Goal: Task Accomplishment & Management: Use online tool/utility

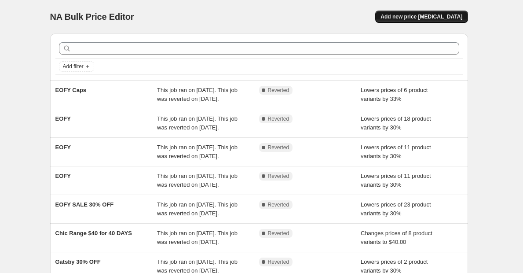
click at [426, 18] on span "Add new price [MEDICAL_DATA]" at bounding box center [422, 16] width 82 height 7
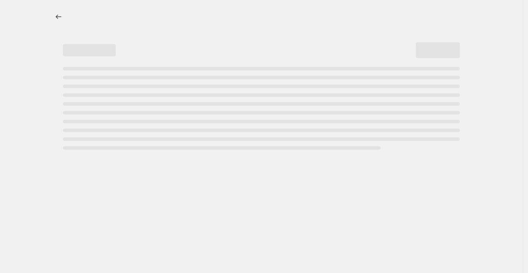
select select "percentage"
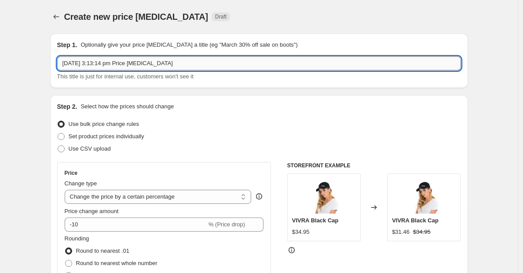
drag, startPoint x: 140, startPoint y: 67, endPoint x: 147, endPoint y: 65, distance: 7.0
click at [140, 67] on input "[DATE] 3:13:14 pm Price [MEDICAL_DATA]" at bounding box center [259, 63] width 404 height 14
drag, startPoint x: 202, startPoint y: 65, endPoint x: 45, endPoint y: 61, distance: 156.3
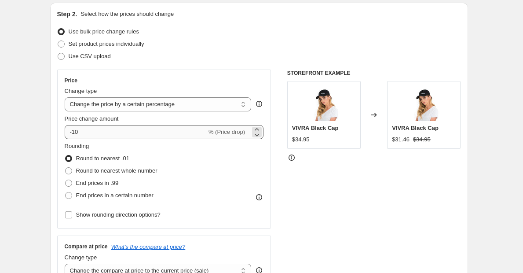
scroll to position [94, 0]
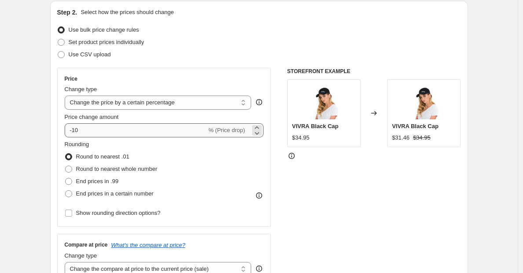
type input "FS FURTHER 20% OFF"
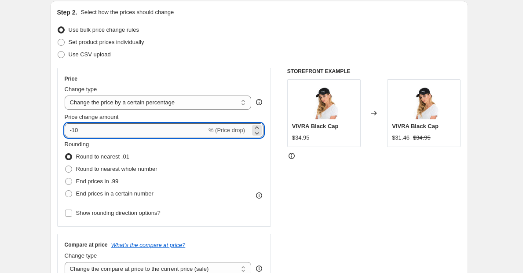
drag, startPoint x: 86, startPoint y: 131, endPoint x: 76, endPoint y: 131, distance: 9.7
click at [76, 131] on input "-10" at bounding box center [136, 130] width 142 height 14
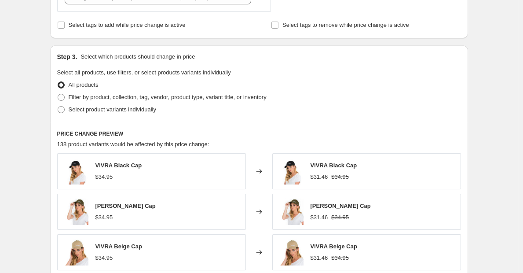
scroll to position [378, 0]
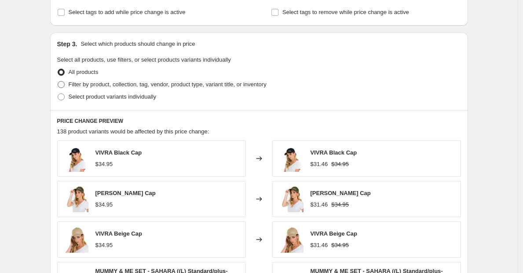
type input "-20"
click at [123, 85] on span "Filter by product, collection, tag, vendor, product type, variant title, or inv…" at bounding box center [168, 84] width 198 height 7
click at [58, 81] on input "Filter by product, collection, tag, vendor, product type, variant title, or inv…" at bounding box center [58, 81] width 0 height 0
radio input "true"
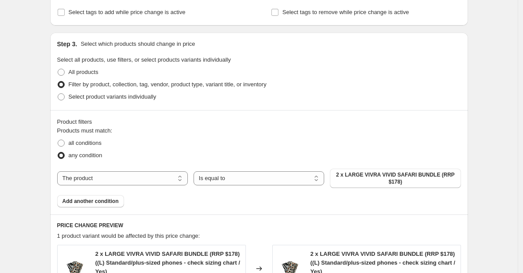
scroll to position [436, 0]
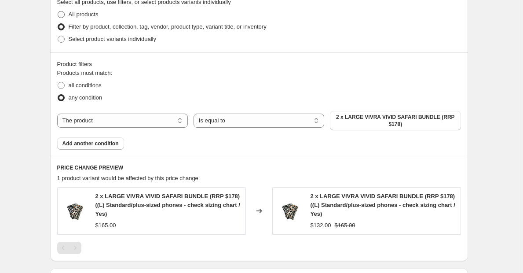
click at [89, 17] on span "All products" at bounding box center [84, 14] width 30 height 7
click at [58, 11] on input "All products" at bounding box center [58, 11] width 0 height 0
radio input "true"
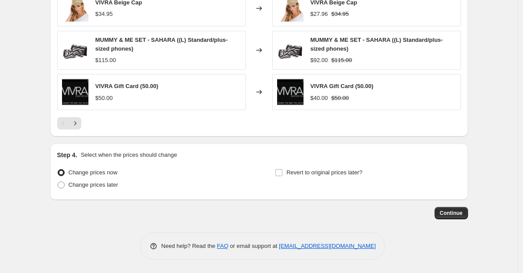
scroll to position [433, 0]
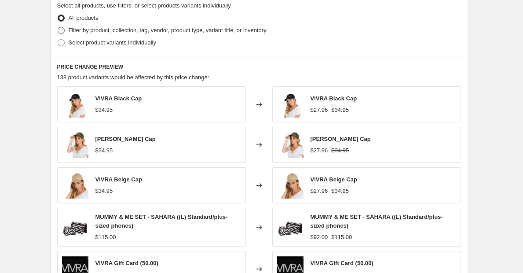
click at [112, 33] on span "Filter by product, collection, tag, vendor, product type, variant title, or inv…" at bounding box center [168, 30] width 198 height 7
click at [58, 27] on input "Filter by product, collection, tag, vendor, product type, variant title, or inv…" at bounding box center [58, 27] width 0 height 0
radio input "true"
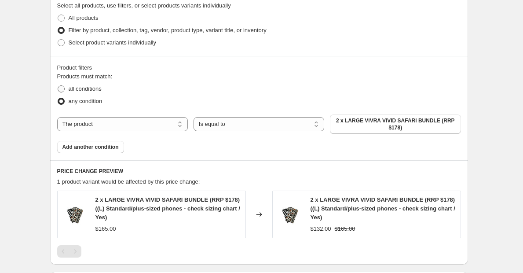
click at [86, 88] on span "all conditions" at bounding box center [85, 88] width 33 height 7
click at [58, 86] on input "all conditions" at bounding box center [58, 85] width 0 height 0
radio input "true"
click at [82, 100] on span "any condition" at bounding box center [86, 101] width 34 height 7
click at [58, 98] on input "any condition" at bounding box center [58, 98] width 0 height 0
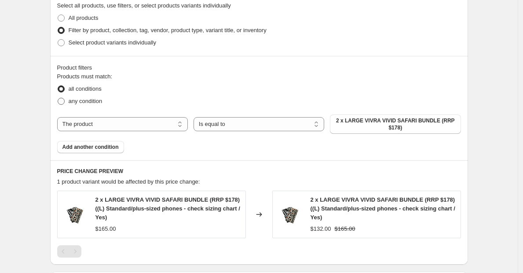
radio input "true"
select select "collection"
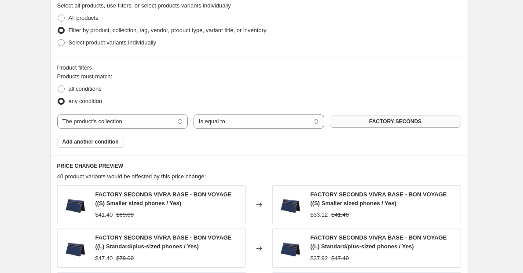
click at [375, 124] on span "FACTORY SECONDS" at bounding box center [395, 121] width 52 height 7
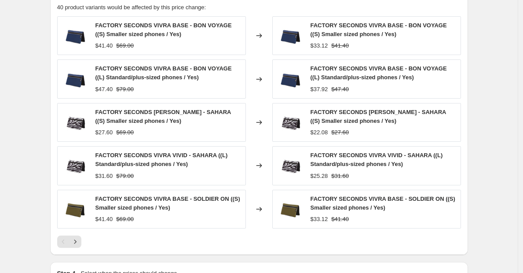
scroll to position [685, 0]
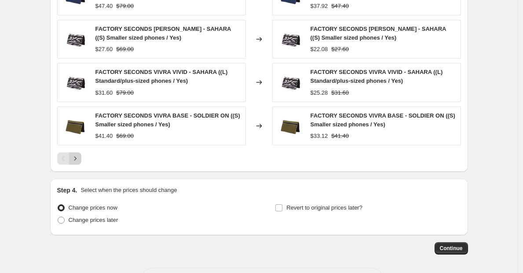
click at [77, 156] on icon "Next" at bounding box center [75, 158] width 9 height 9
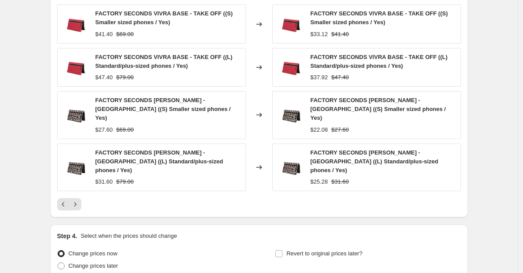
scroll to position [720, 0]
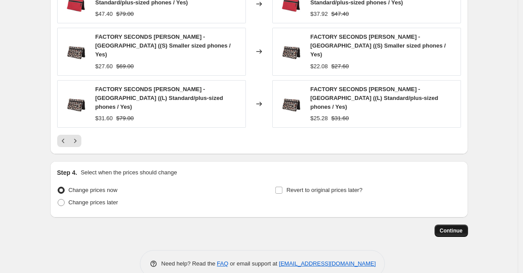
click at [447, 227] on span "Continue" at bounding box center [451, 230] width 23 height 7
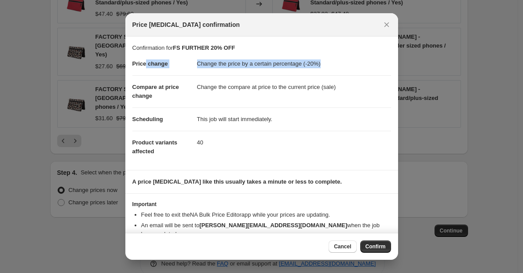
drag, startPoint x: 147, startPoint y: 65, endPoint x: 258, endPoint y: 67, distance: 111.4
click at [258, 67] on dl "Price change Change the price by a certain percentage (-20%) Compare at price c…" at bounding box center [261, 107] width 259 height 110
click at [259, 69] on dd "Change the price by a certain percentage (-20%)" at bounding box center [294, 63] width 194 height 23
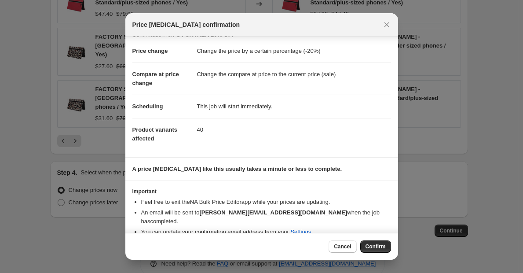
scroll to position [16, 0]
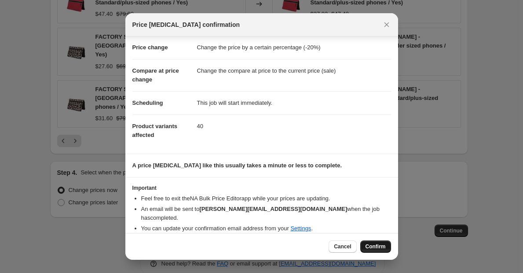
click at [376, 245] on span "Confirm" at bounding box center [376, 246] width 20 height 7
type input "FS FURTHER 20% OFF"
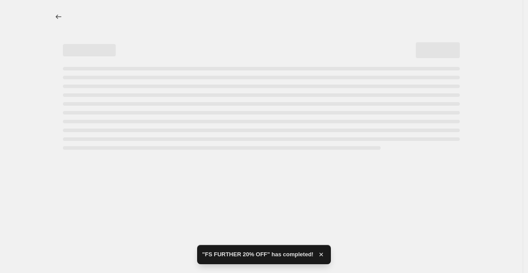
select select "percentage"
select select "collection"
